Goal: Task Accomplishment & Management: Manage account settings

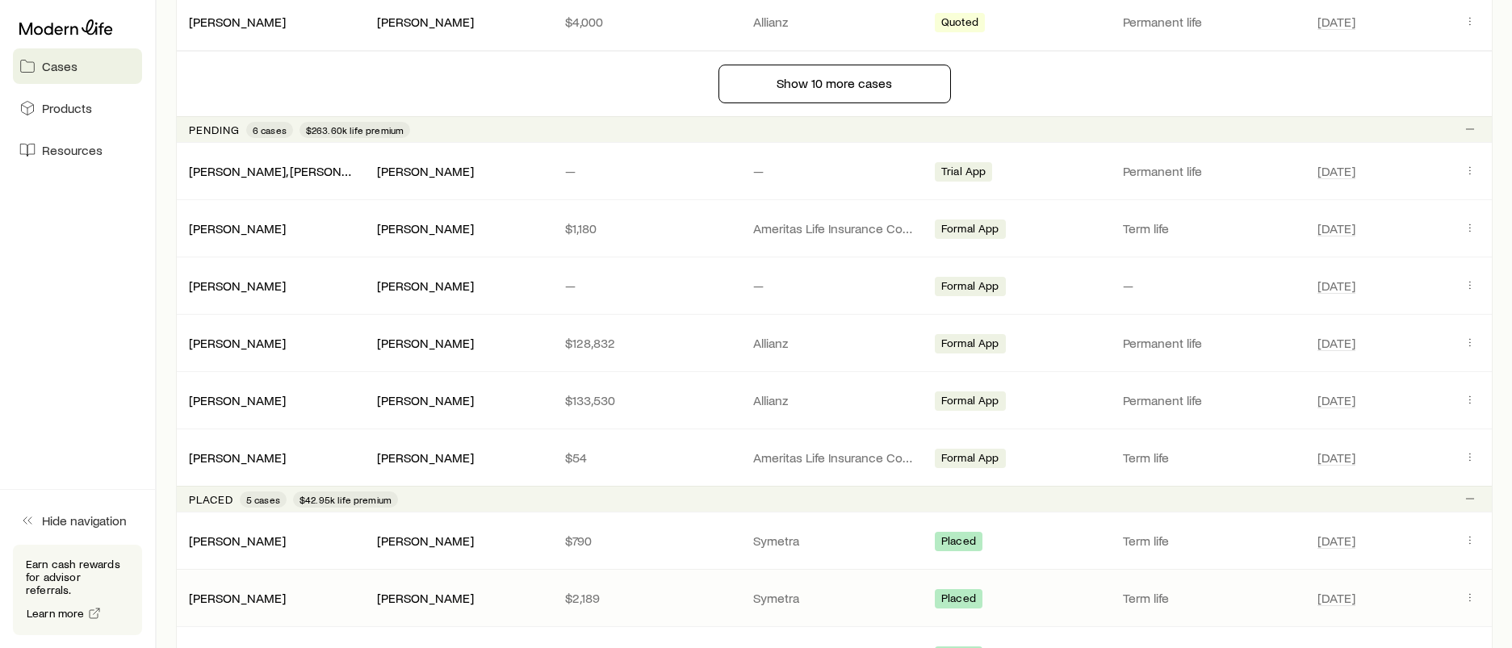
scroll to position [1453, 0]
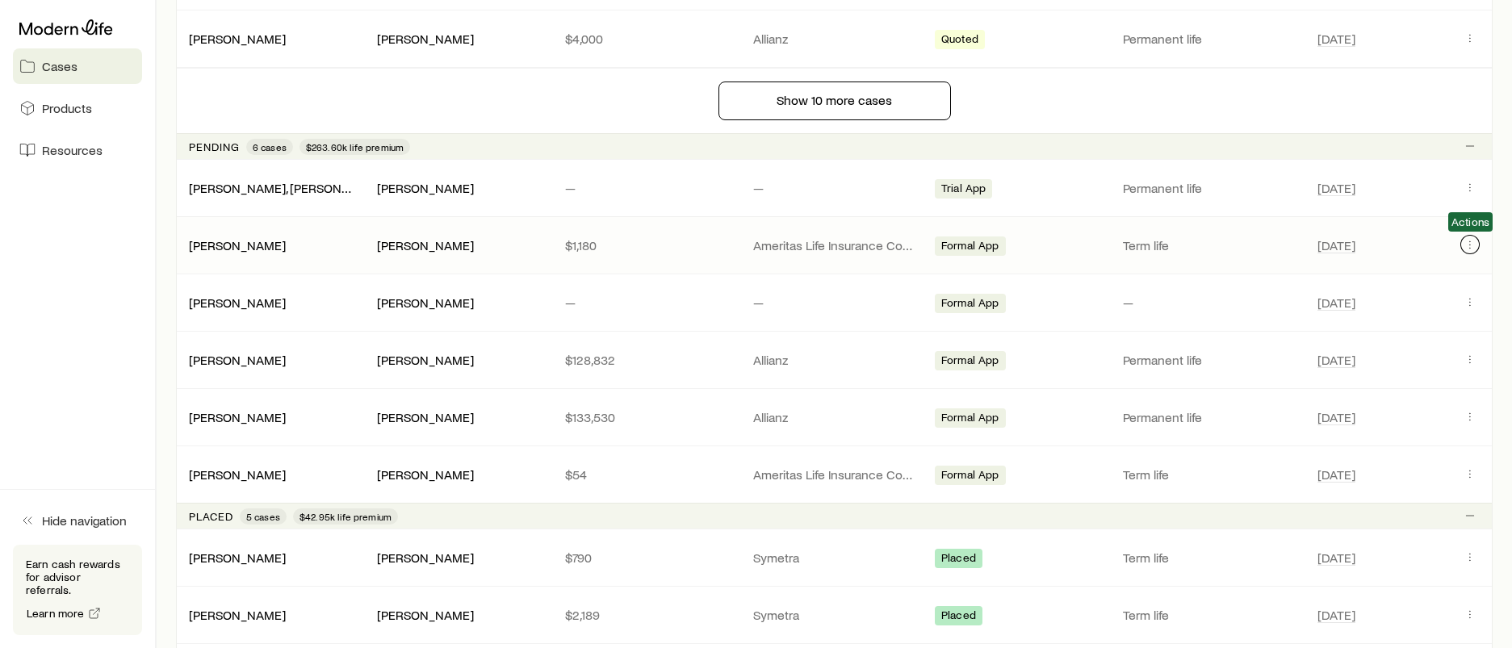
click at [1472, 240] on icon "Client cases" at bounding box center [1470, 244] width 13 height 13
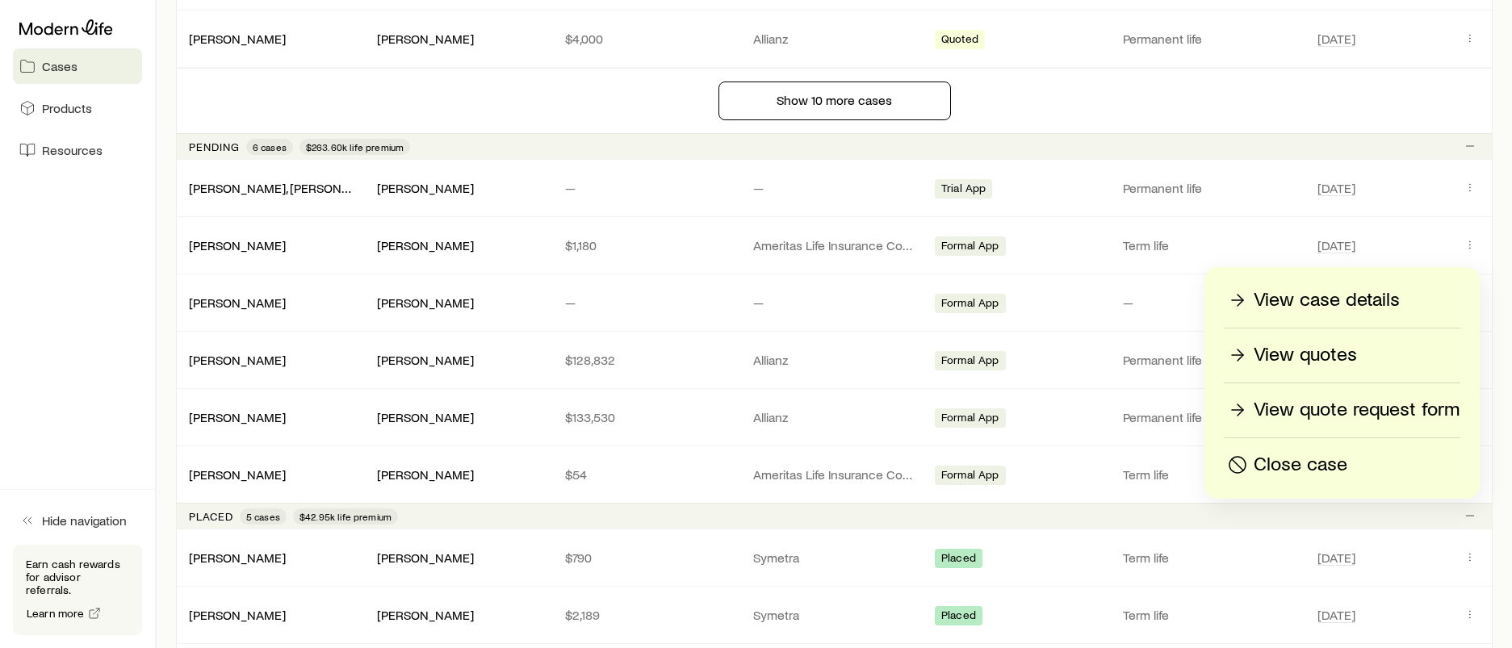
click at [1352, 295] on p "View case details" at bounding box center [1327, 300] width 146 height 26
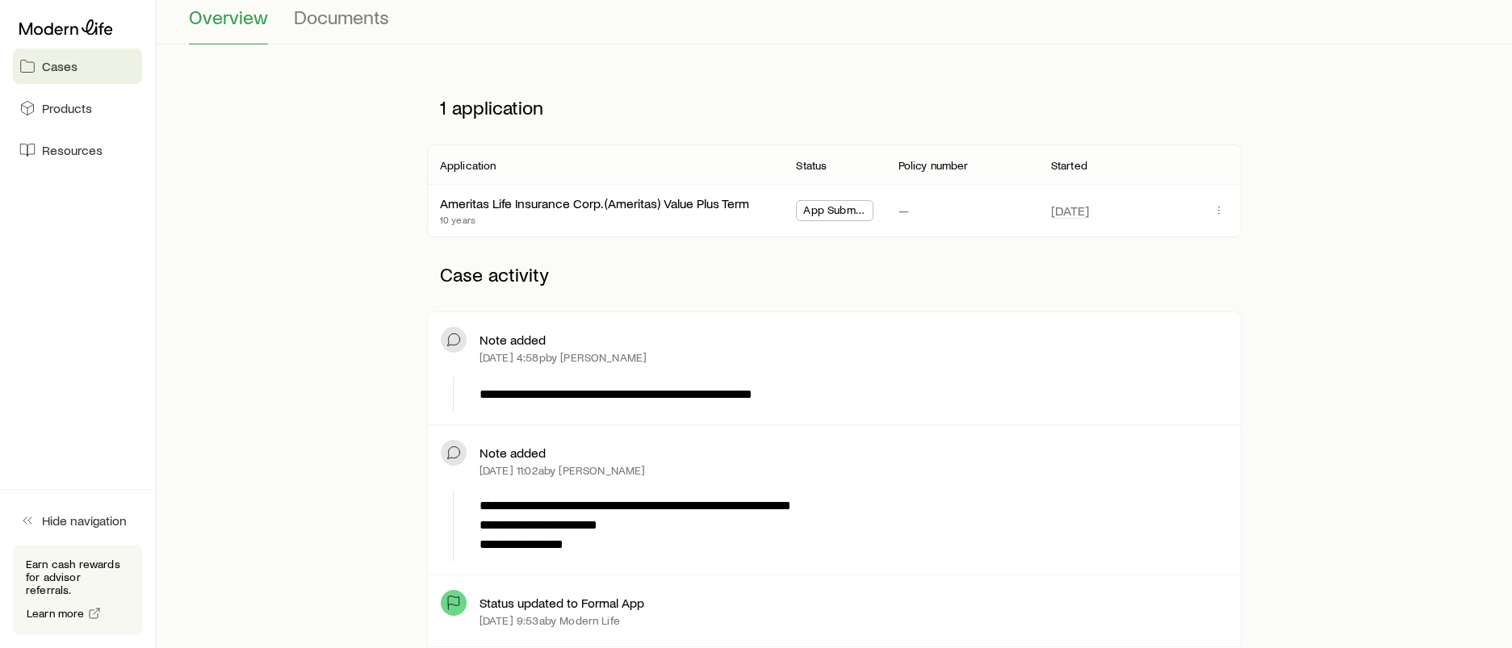
scroll to position [161, 0]
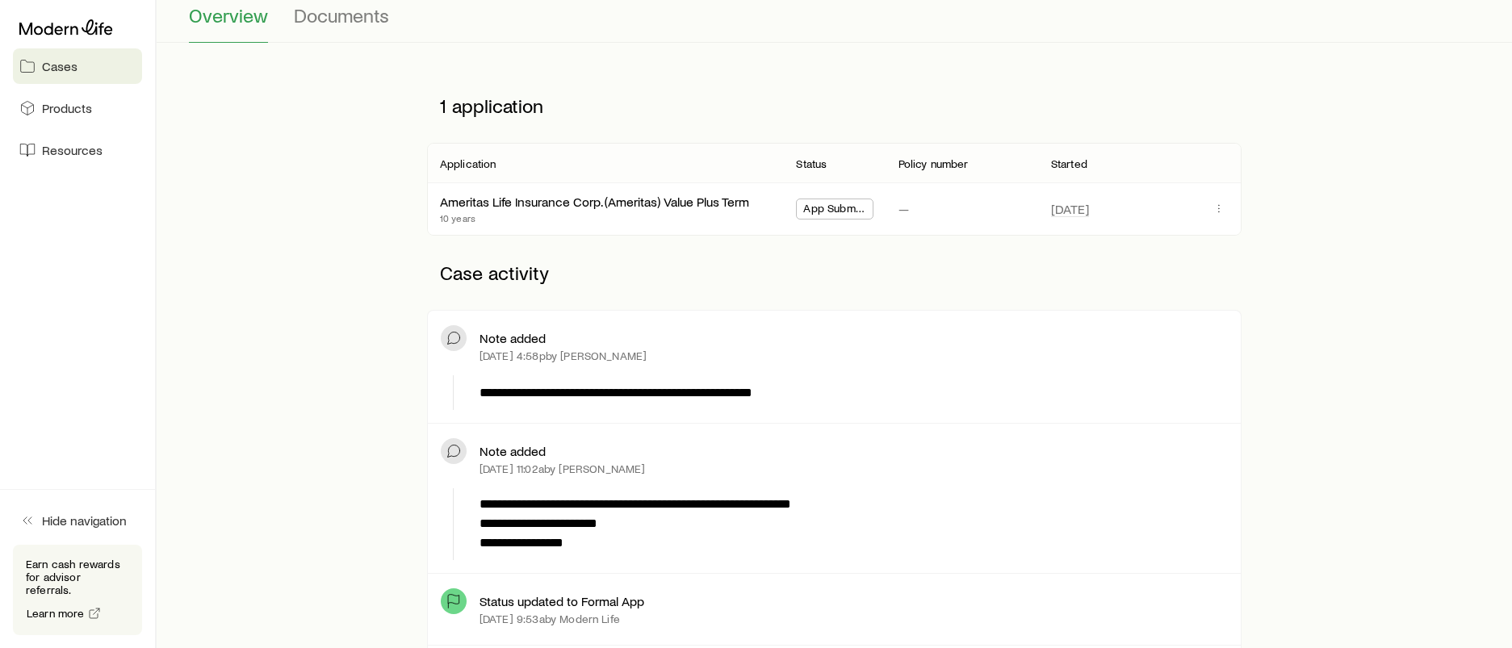
click at [60, 64] on span "Cases" at bounding box center [60, 66] width 36 height 16
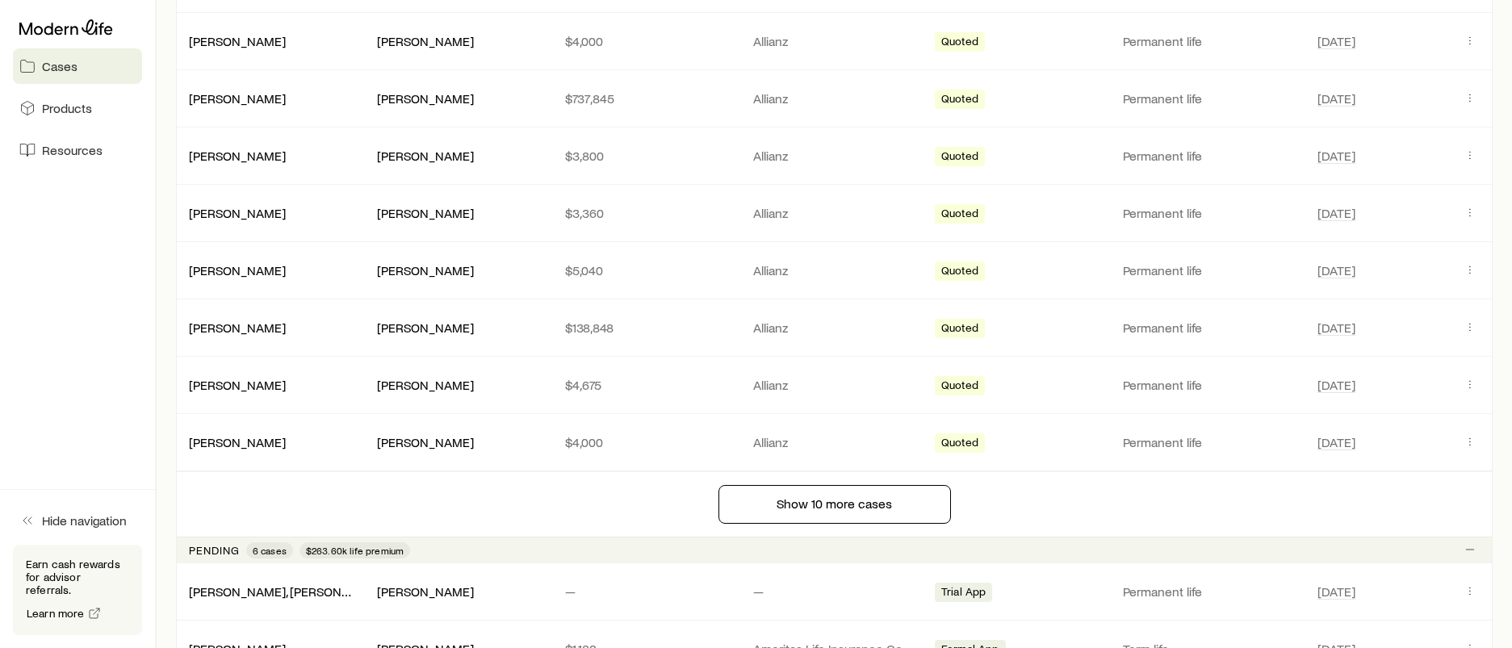
scroll to position [1292, 0]
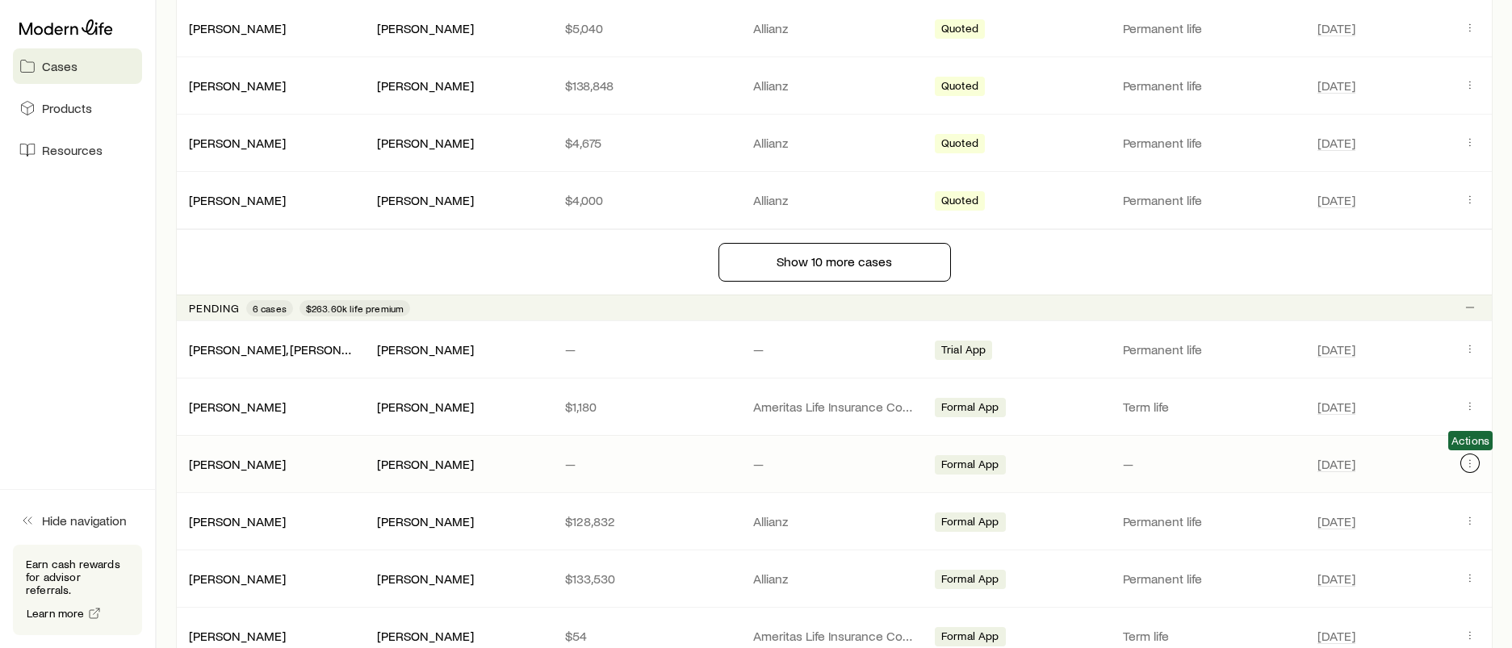
click at [1466, 466] on icon "Client cases" at bounding box center [1470, 463] width 13 height 13
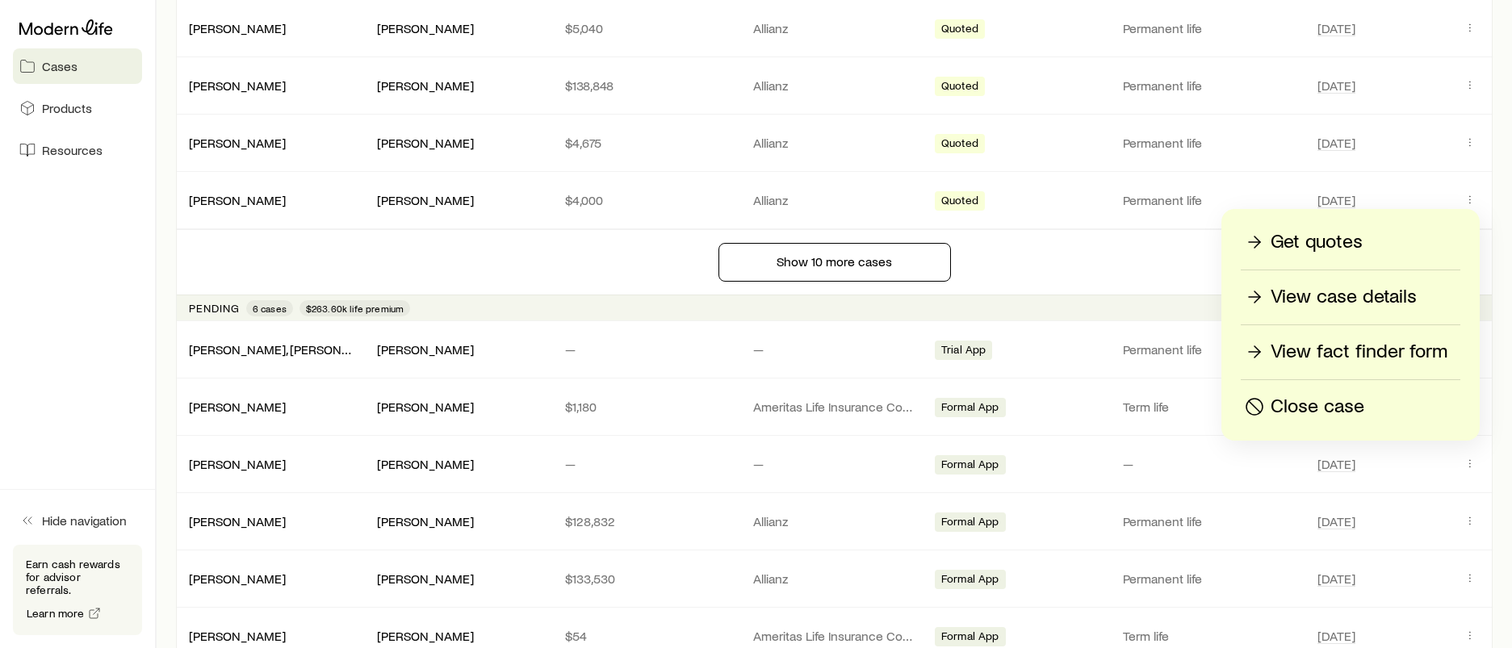
click at [1310, 298] on p "View case details" at bounding box center [1344, 297] width 146 height 26
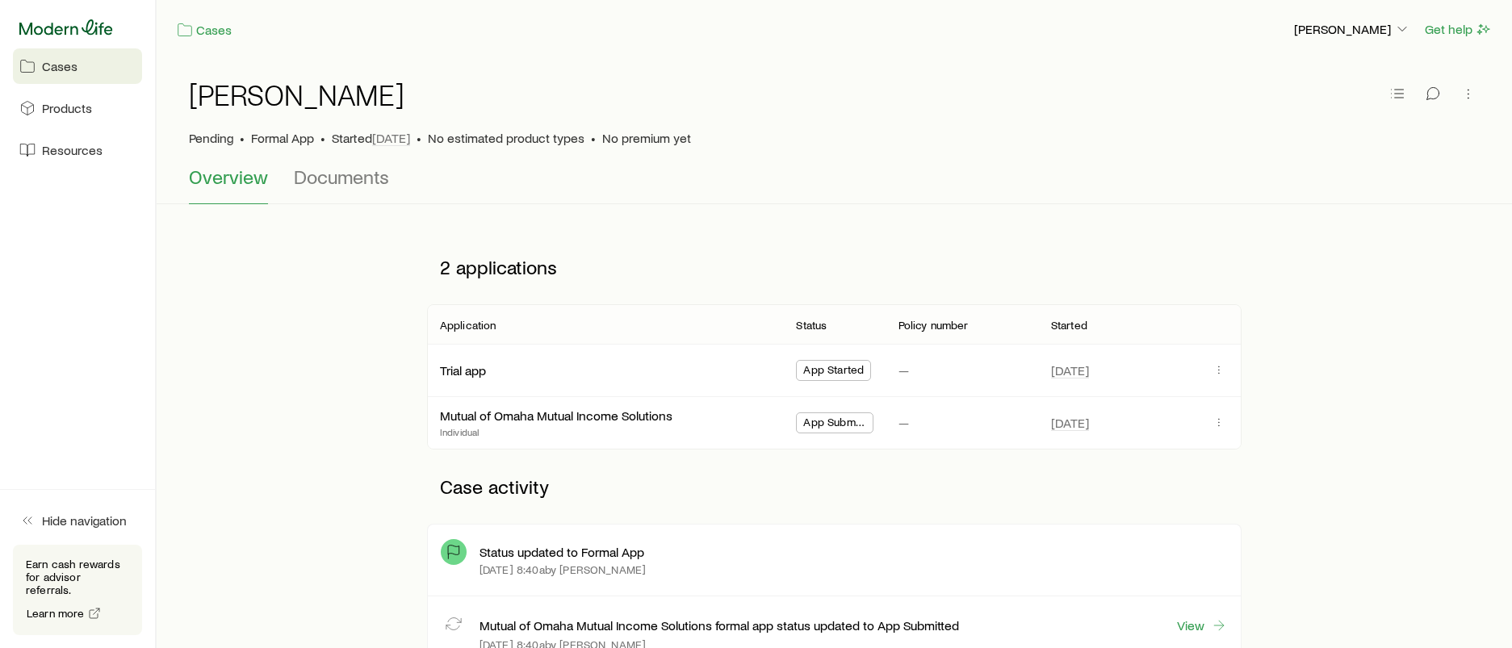
click at [76, 27] on icon at bounding box center [66, 26] width 94 height 15
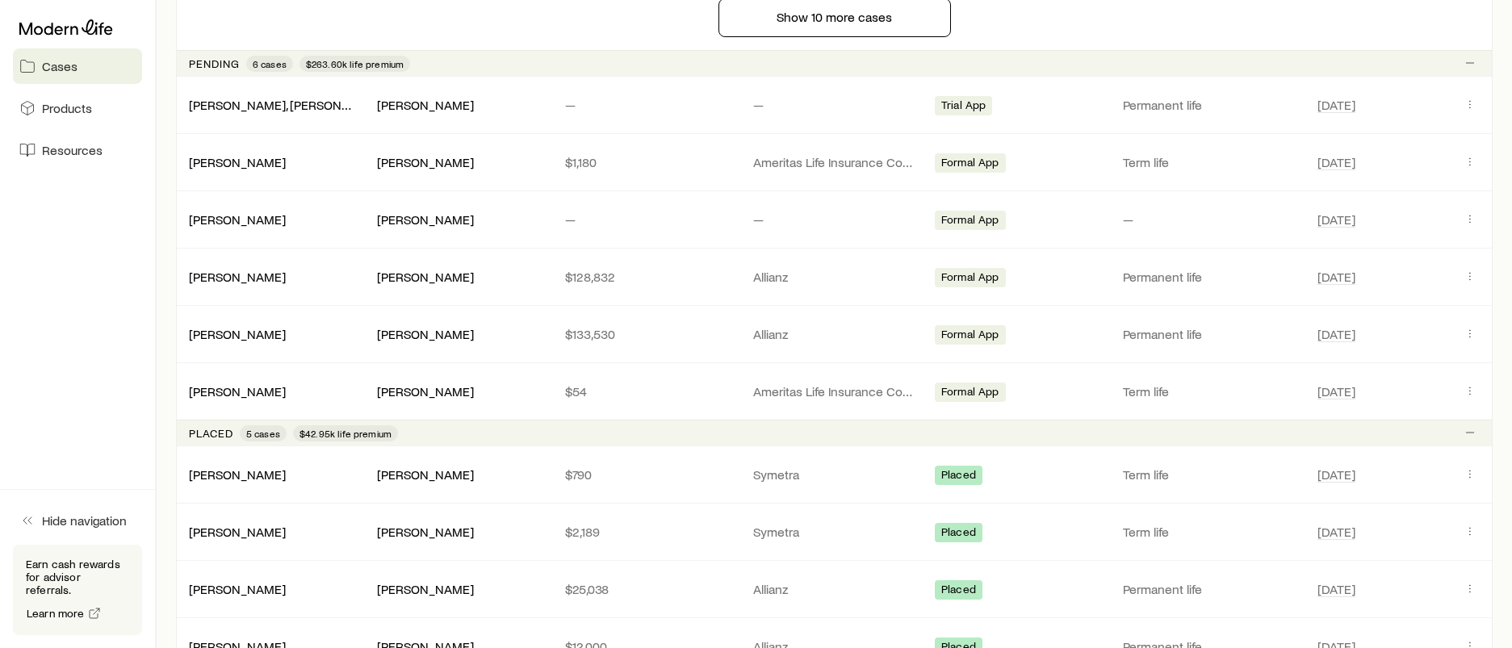
scroll to position [1499, 0]
